Goal: Ask a question: Seek information or help from site administrators or community

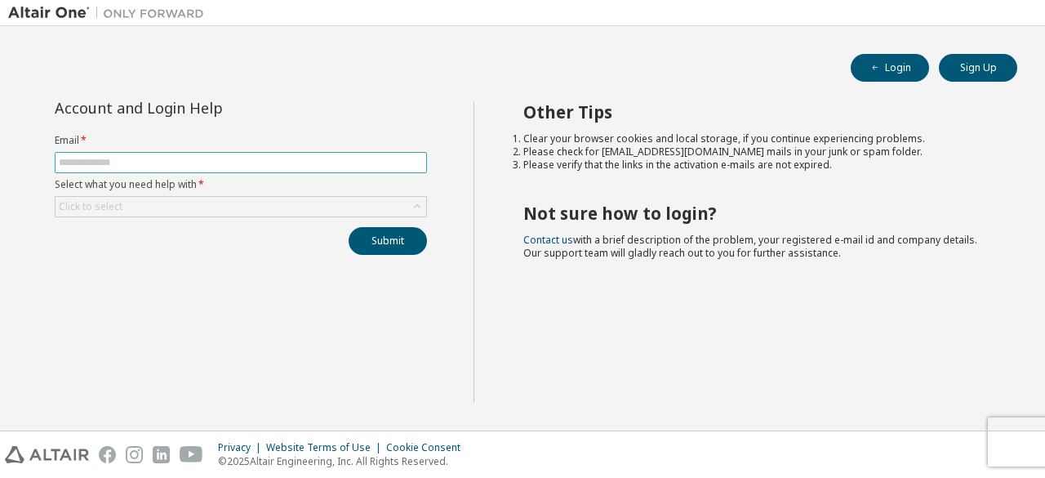
click at [144, 157] on input "text" at bounding box center [241, 162] width 364 height 13
type input "**********"
click at [126, 198] on div "Click to select" at bounding box center [241, 207] width 371 height 20
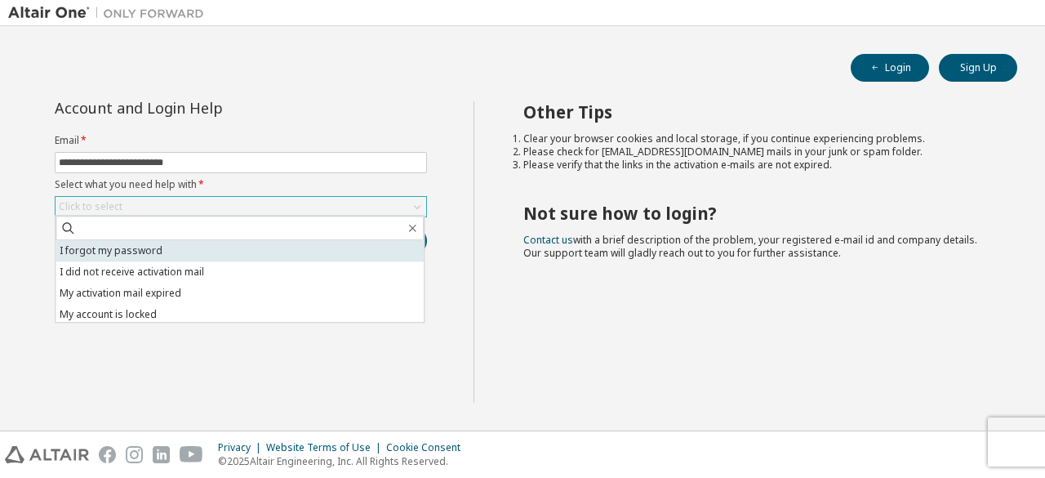
click at [153, 242] on li "I forgot my password" at bounding box center [240, 250] width 368 height 21
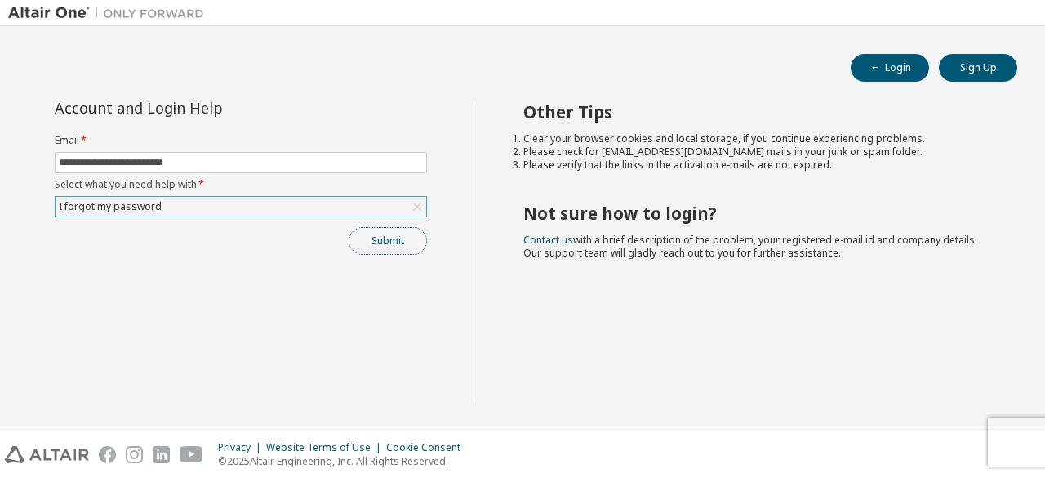
click at [367, 236] on button "Submit" at bounding box center [388, 241] width 78 height 28
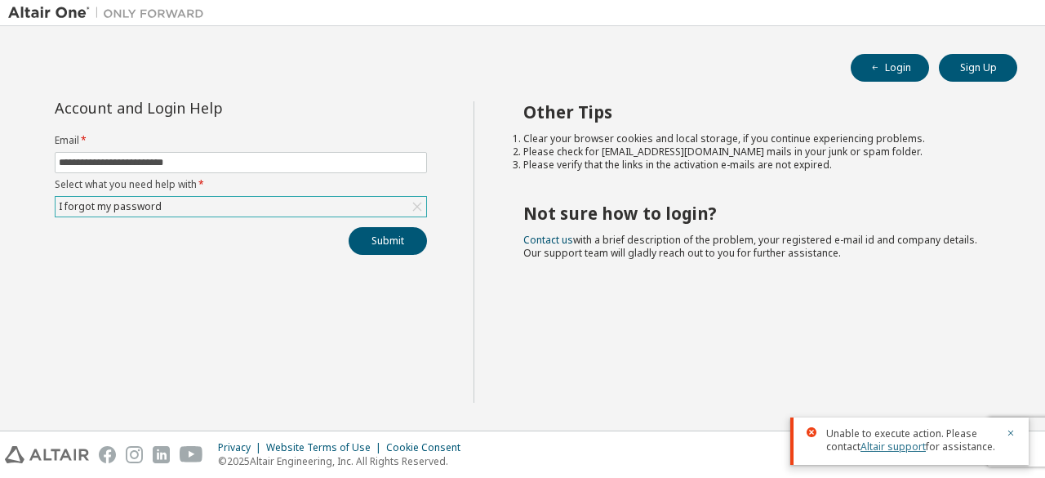
click at [906, 451] on link "Altair support" at bounding box center [893, 446] width 65 height 14
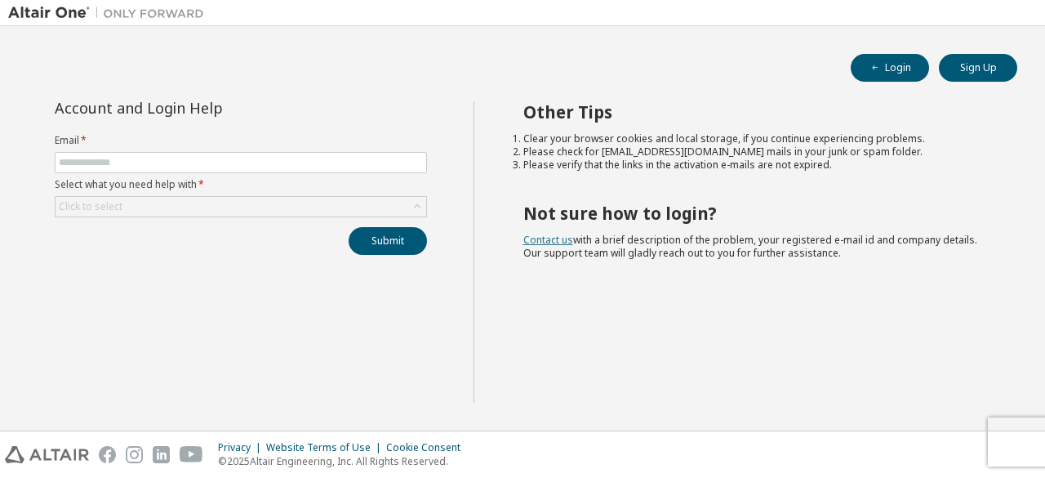
click at [542, 241] on link "Contact us" at bounding box center [548, 240] width 50 height 14
click at [557, 240] on link "Contact us" at bounding box center [548, 240] width 50 height 14
click at [153, 207] on div "Click to select" at bounding box center [241, 207] width 371 height 20
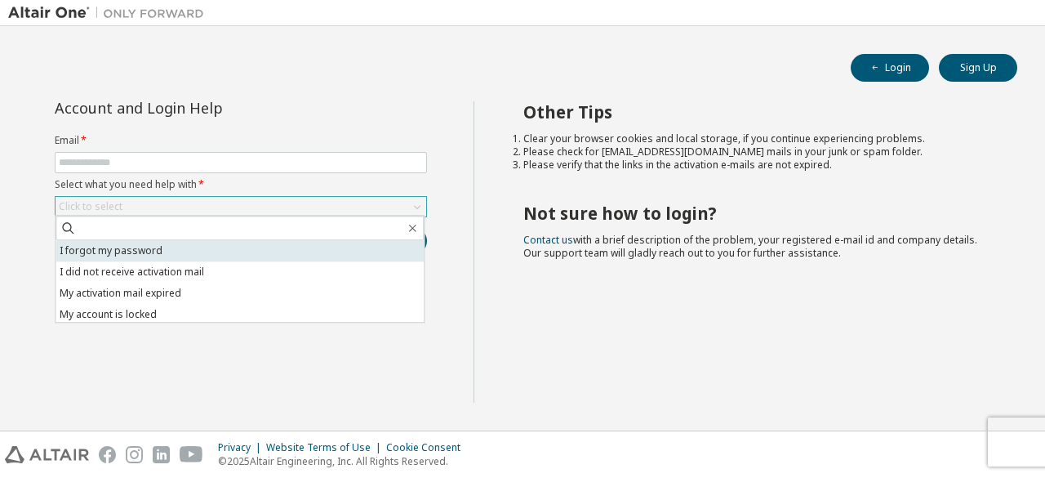
click at [158, 247] on li "I forgot my password" at bounding box center [240, 250] width 368 height 21
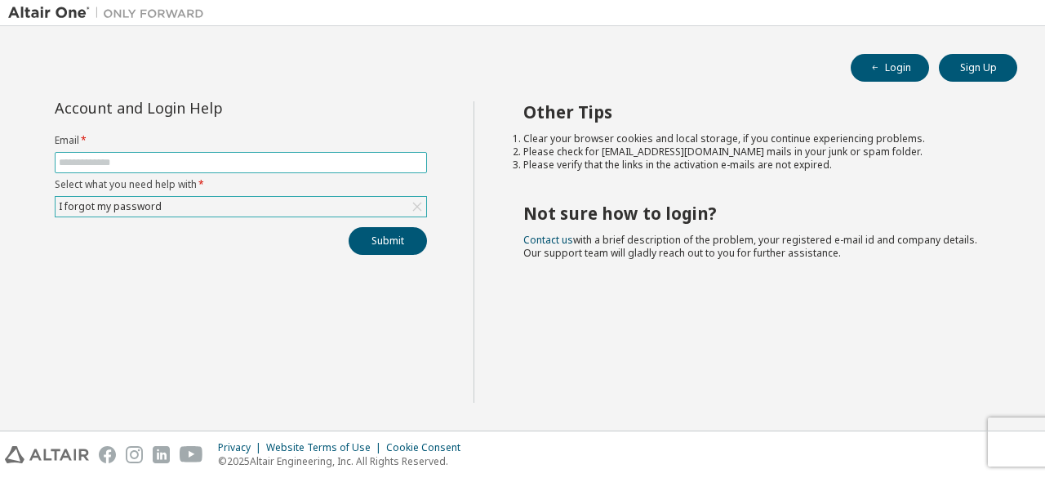
click at [250, 153] on span at bounding box center [241, 162] width 372 height 21
click at [249, 161] on input "text" at bounding box center [241, 162] width 364 height 13
type input "**********"
click at [356, 233] on button "Submit" at bounding box center [388, 241] width 78 height 28
click at [189, 157] on input "text" at bounding box center [241, 162] width 364 height 13
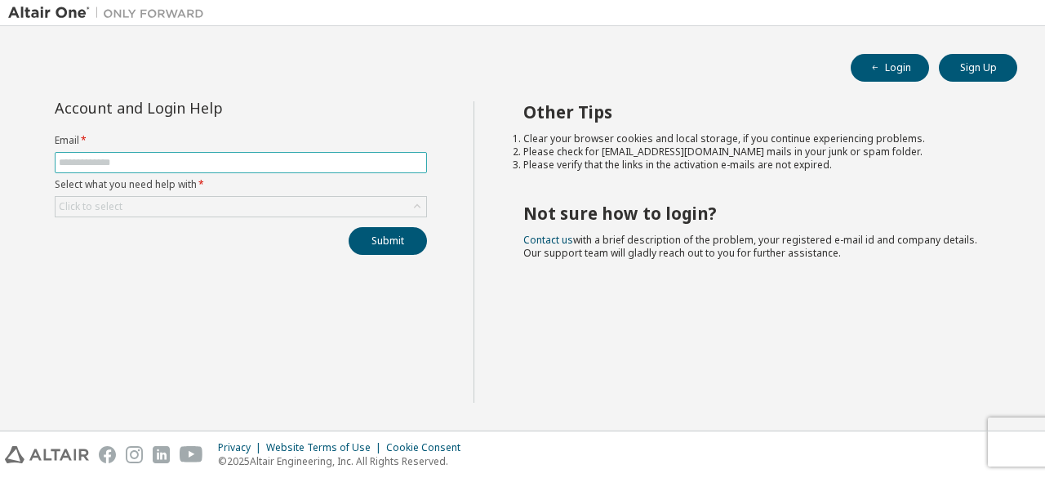
type input "**********"
click at [157, 207] on div "Click to select" at bounding box center [241, 207] width 371 height 20
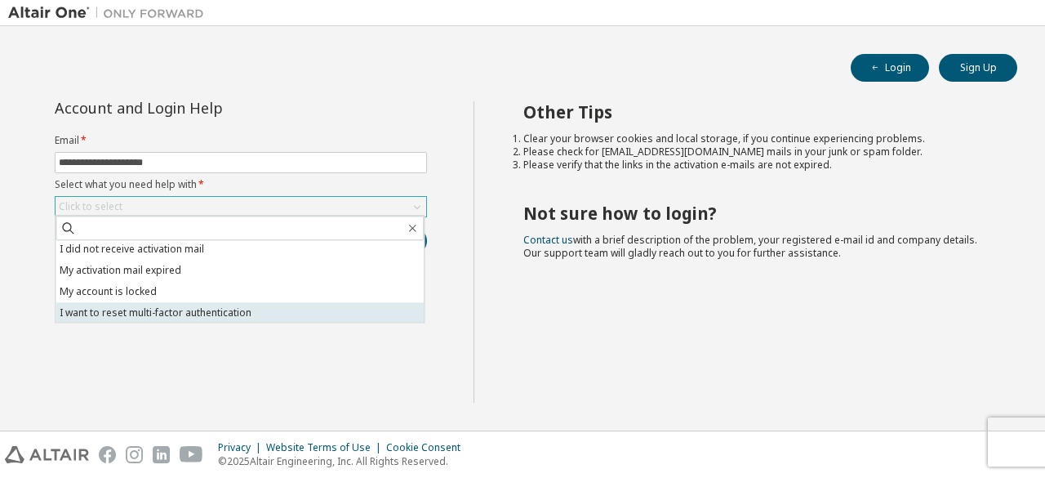
scroll to position [46, 0]
click at [186, 308] on li "I don't know but can't login" at bounding box center [240, 310] width 368 height 21
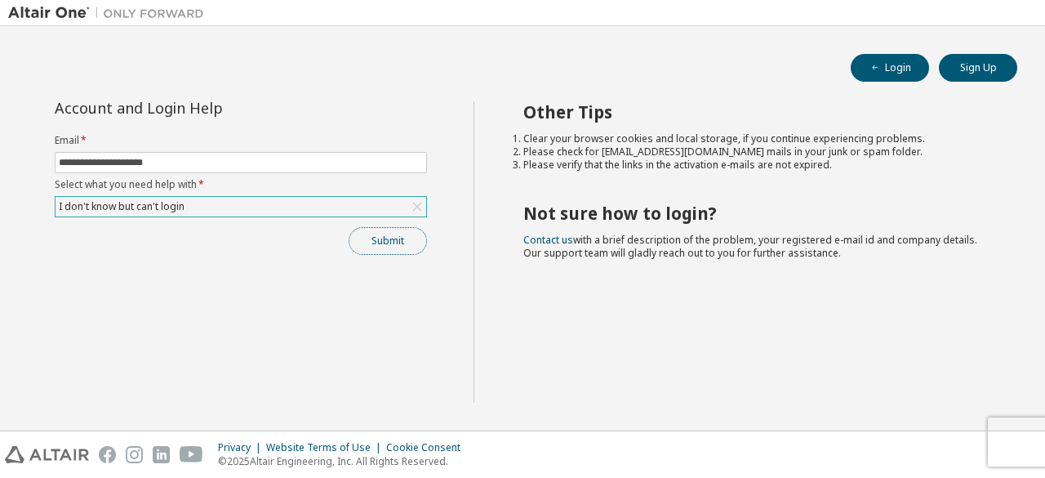
click at [370, 242] on button "Submit" at bounding box center [388, 241] width 78 height 28
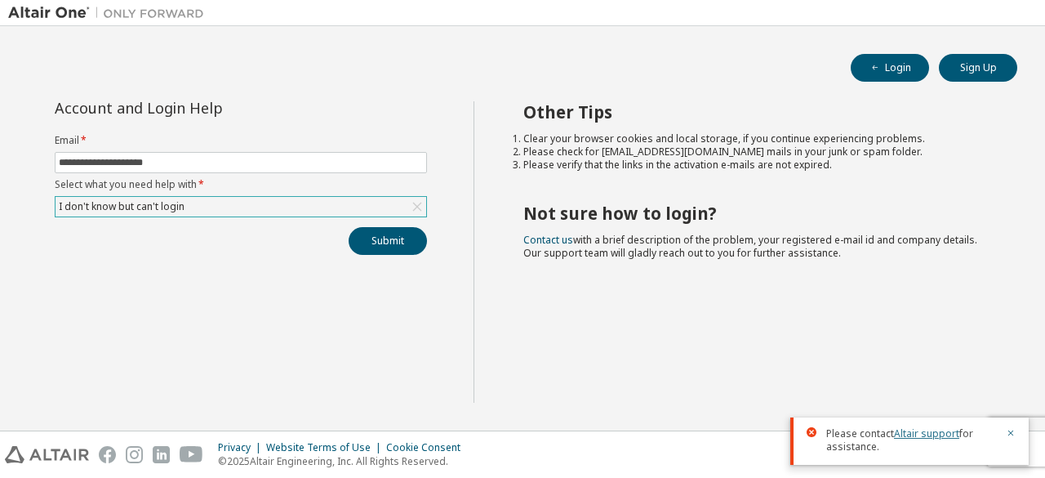
click at [915, 433] on link "Altair support" at bounding box center [926, 433] width 65 height 14
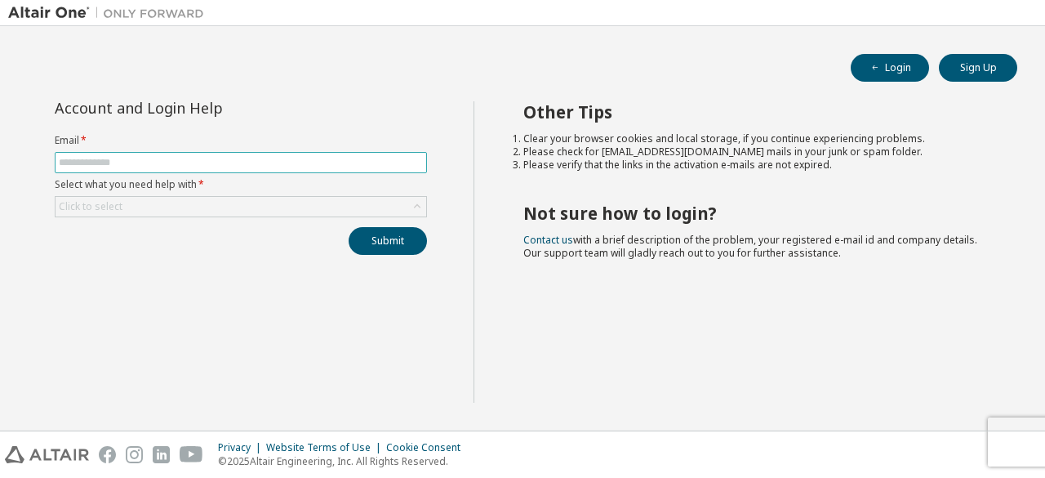
click at [285, 161] on input "text" at bounding box center [241, 162] width 364 height 13
type input "**********"
click at [160, 207] on div "Click to select" at bounding box center [241, 207] width 371 height 20
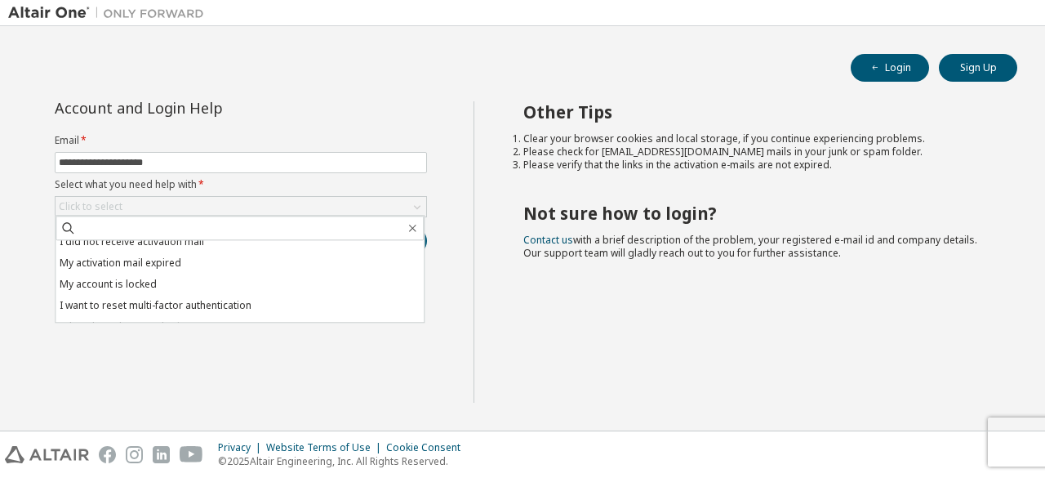
scroll to position [46, 0]
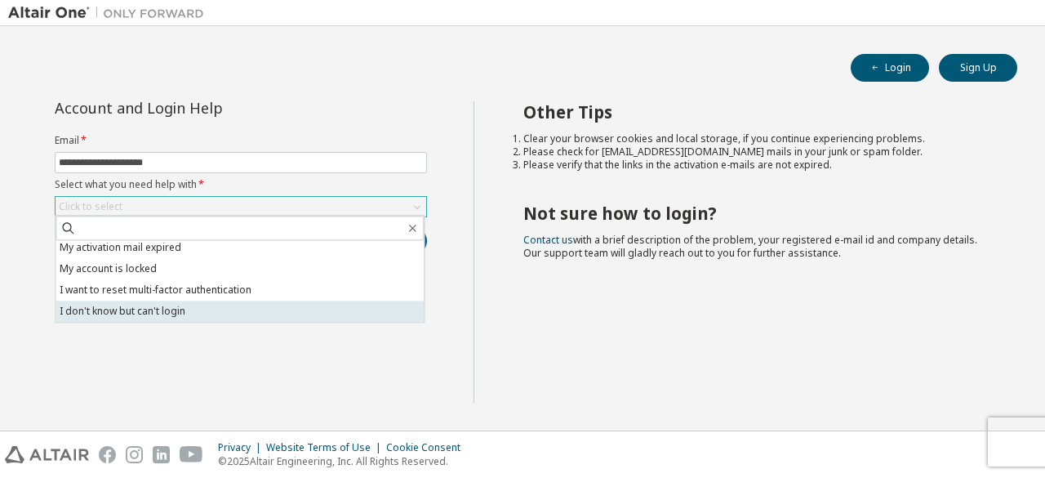
click at [134, 312] on li "I don't know but can't login" at bounding box center [240, 310] width 368 height 21
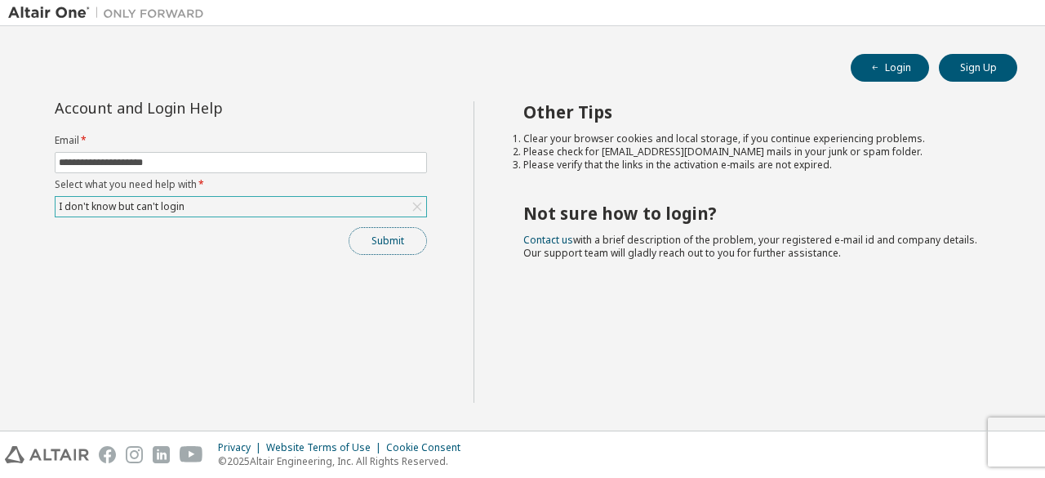
click at [363, 243] on button "Submit" at bounding box center [388, 241] width 78 height 28
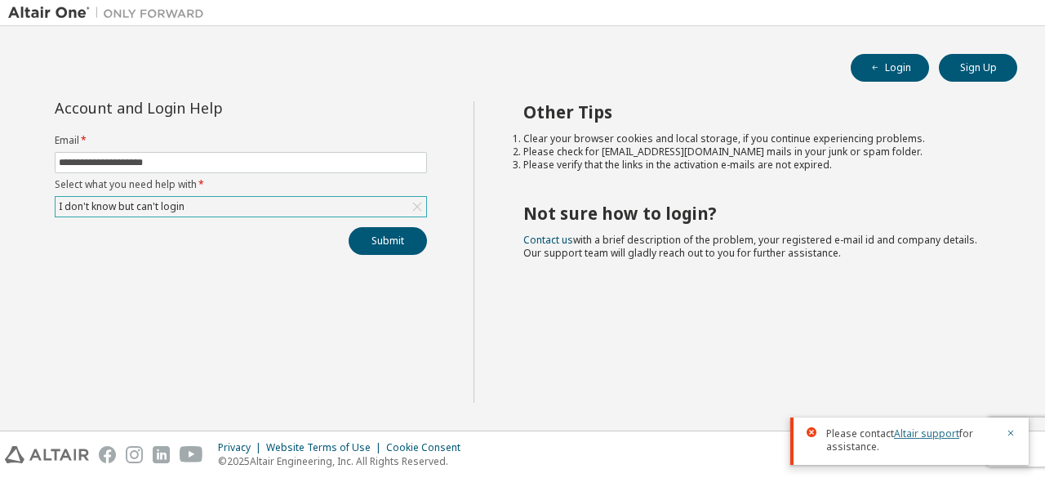
click at [942, 434] on link "Altair support" at bounding box center [926, 433] width 65 height 14
click at [385, 251] on button "Submit" at bounding box center [388, 241] width 78 height 28
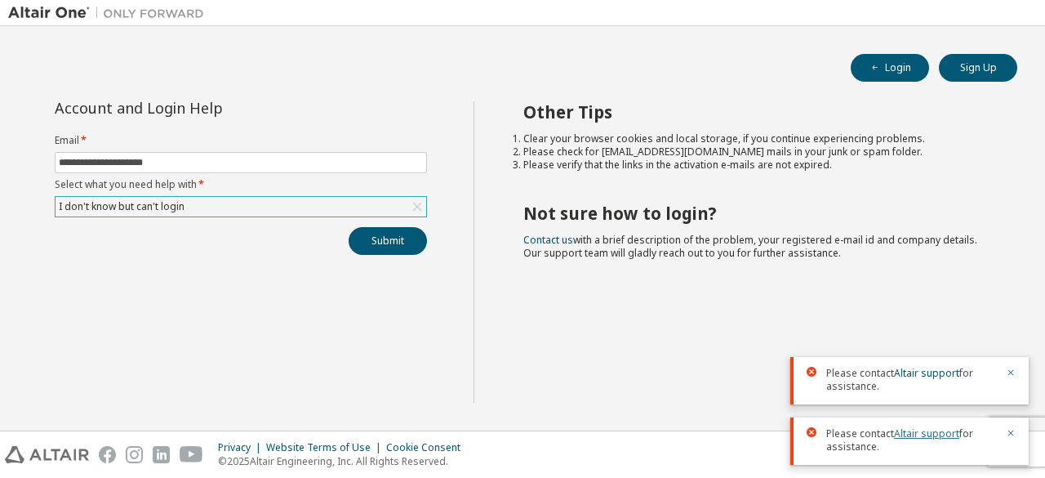
click at [910, 432] on link "Altair support" at bounding box center [926, 433] width 65 height 14
